Goal: Transaction & Acquisition: Book appointment/travel/reservation

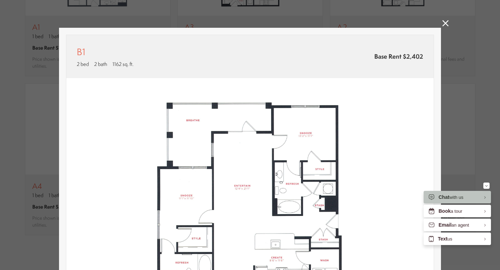
scroll to position [318, 0]
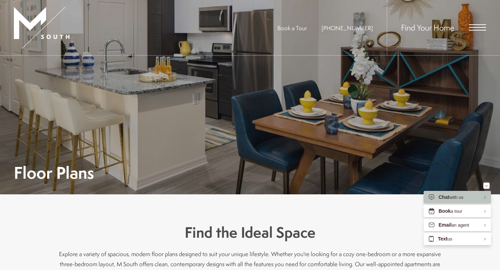
click at [475, 28] on span "Open Menu" at bounding box center [477, 27] width 17 height 6
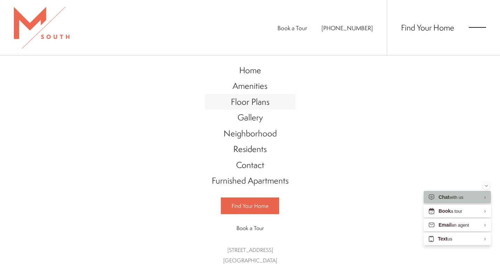
click at [259, 99] on span "Floor Plans" at bounding box center [250, 102] width 39 height 12
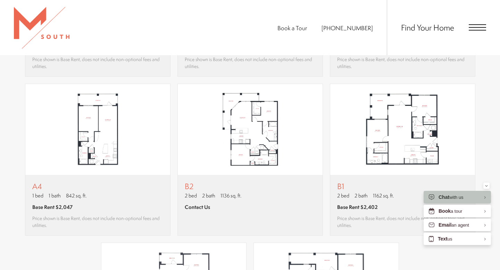
scroll to position [624, 0]
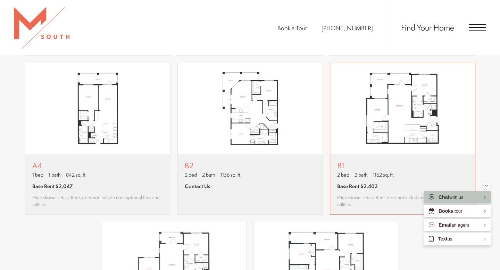
click at [395, 110] on img "View floor plan B1" at bounding box center [402, 108] width 145 height 91
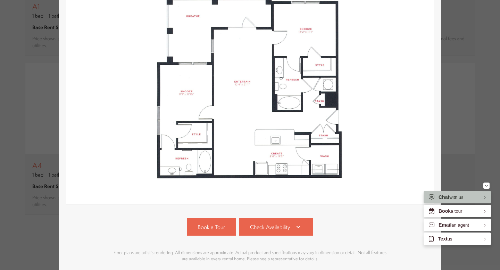
scroll to position [123, 0]
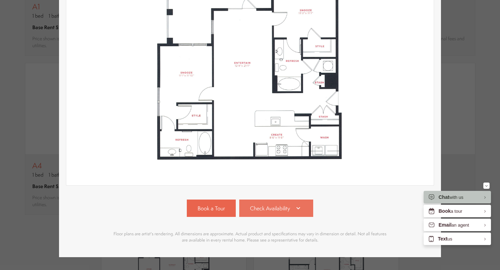
click at [293, 210] on link "Check Availability" at bounding box center [276, 208] width 74 height 17
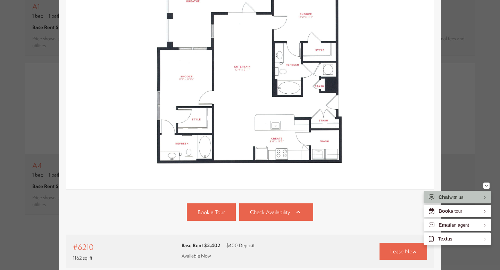
scroll to position [0, 0]
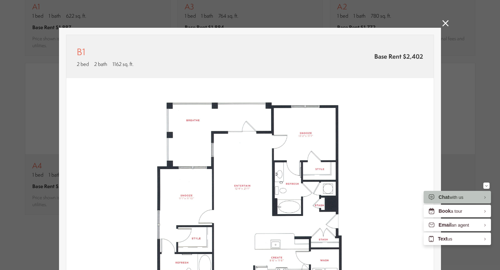
click at [445, 25] on icon at bounding box center [445, 23] width 6 height 6
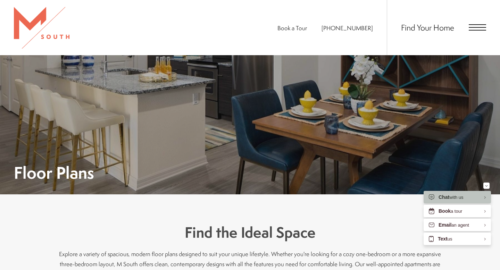
scroll to position [624, 0]
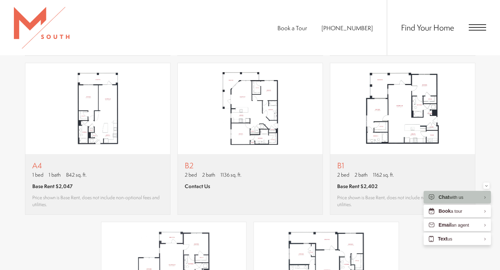
click at [477, 30] on span "Open Menu" at bounding box center [477, 27] width 17 height 6
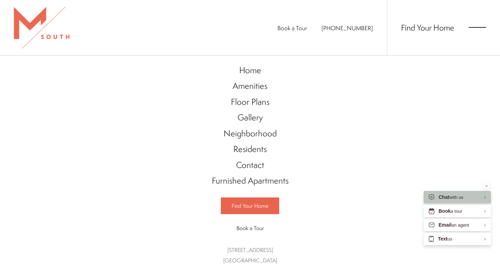
scroll to position [1, 0]
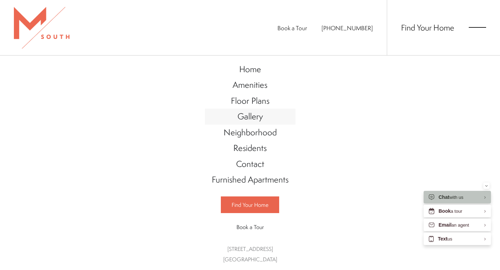
click at [255, 116] on span "Gallery" at bounding box center [250, 116] width 25 height 12
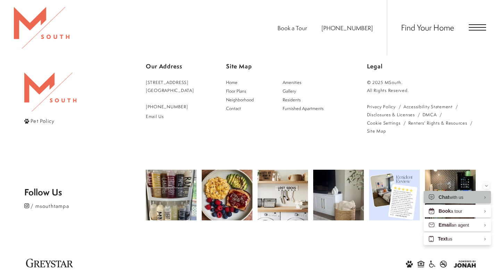
scroll to position [1789, 0]
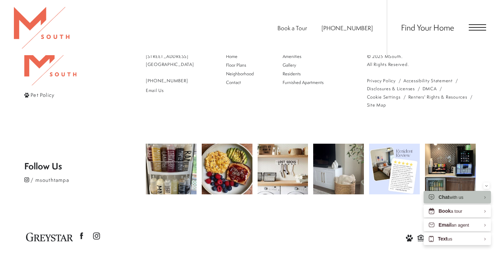
click at [433, 28] on span "Find Your Home" at bounding box center [427, 27] width 53 height 11
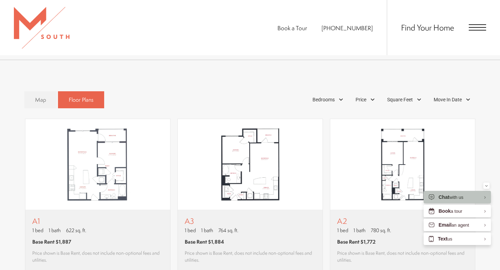
scroll to position [410, 0]
click at [46, 97] on link "Map" at bounding box center [40, 99] width 33 height 17
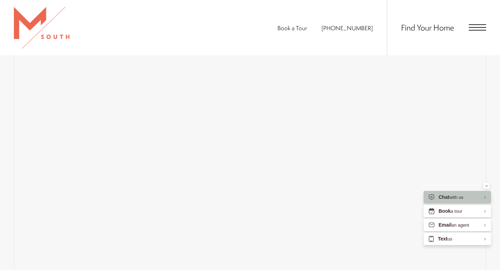
scroll to position [516, 0]
